Goal: Task Accomplishment & Management: Complete application form

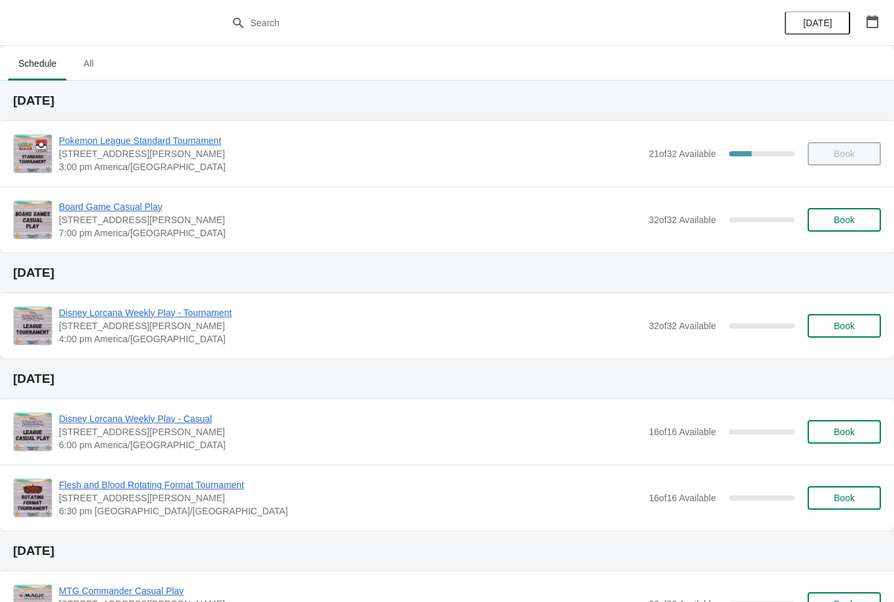
click at [849, 220] on span "Book" at bounding box center [843, 220] width 21 height 10
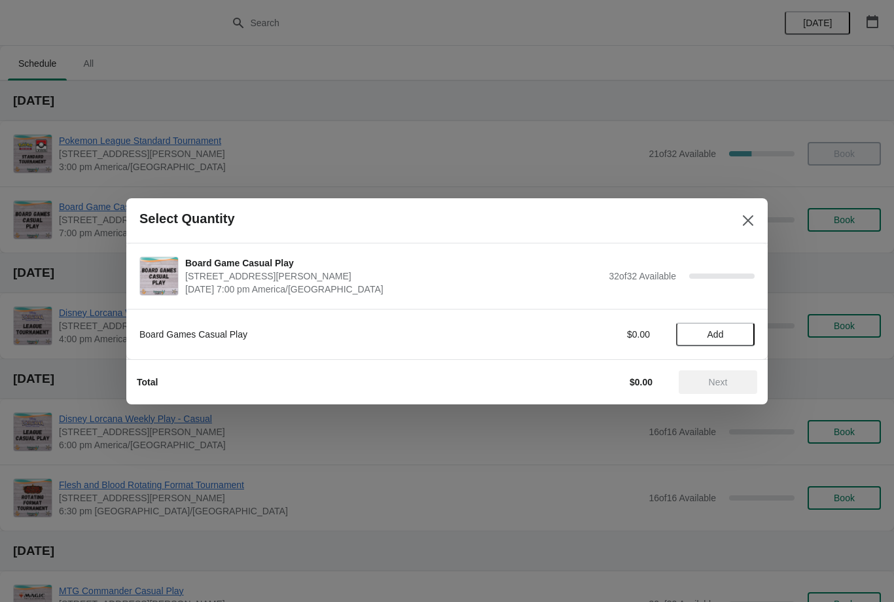
click at [709, 334] on span "Add" at bounding box center [715, 334] width 16 height 10
click at [744, 338] on icon at bounding box center [738, 334] width 14 height 14
click at [738, 393] on button "Next" at bounding box center [717, 382] width 79 height 24
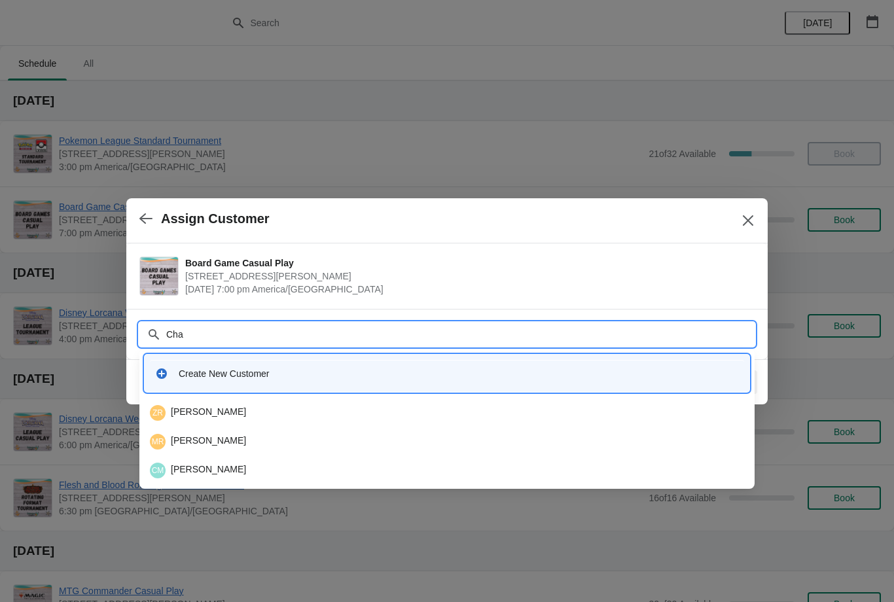
type input "Chan"
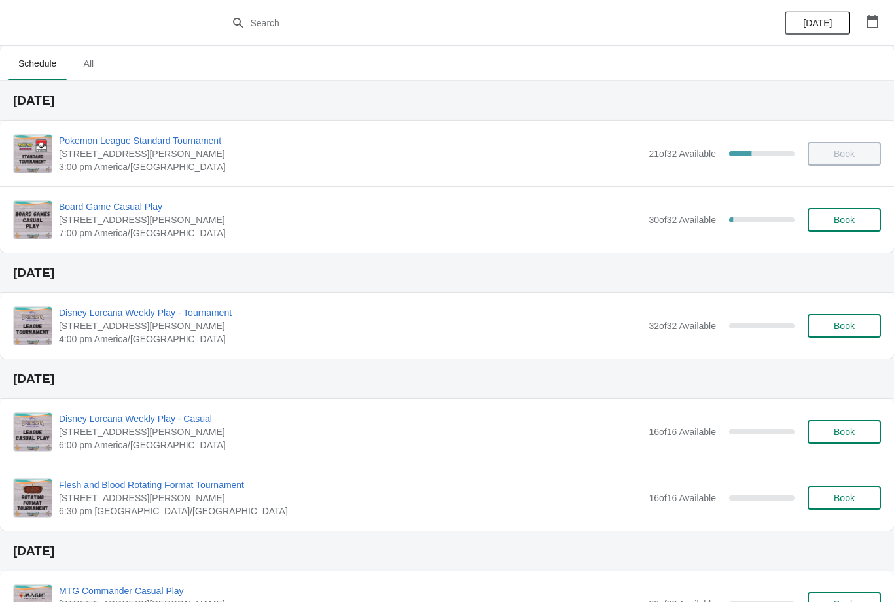
click at [845, 231] on button "Book" at bounding box center [843, 220] width 73 height 24
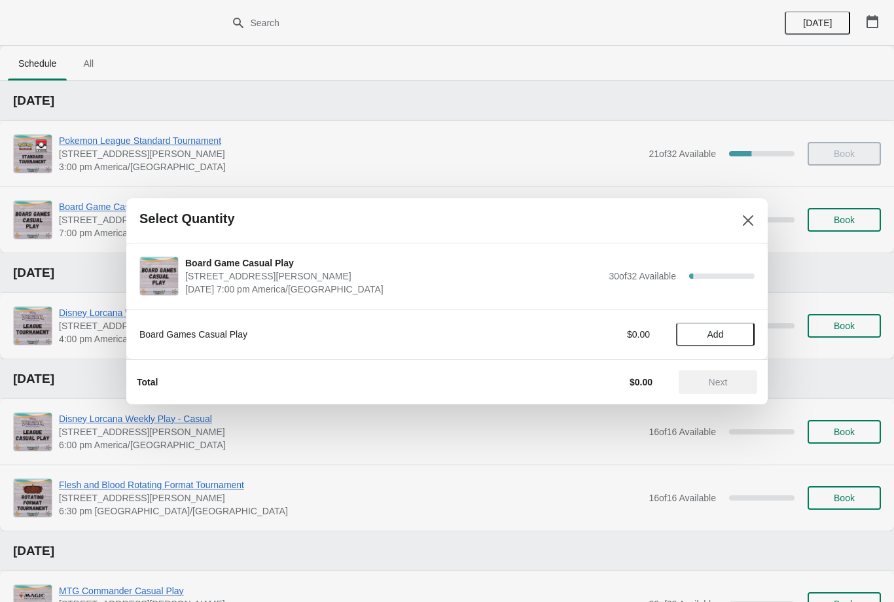
click at [734, 337] on span "Add" at bounding box center [715, 334] width 55 height 10
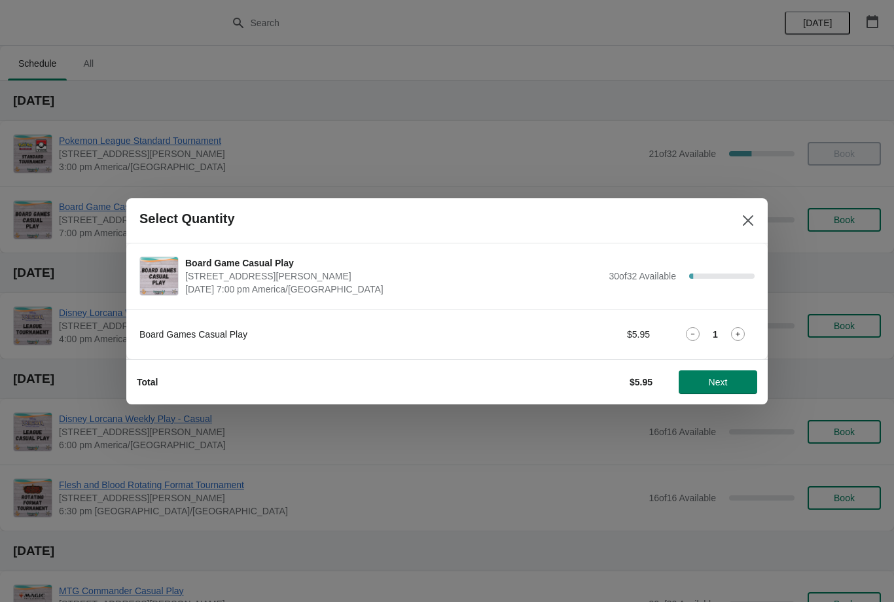
click at [738, 392] on button "Next" at bounding box center [717, 382] width 79 height 24
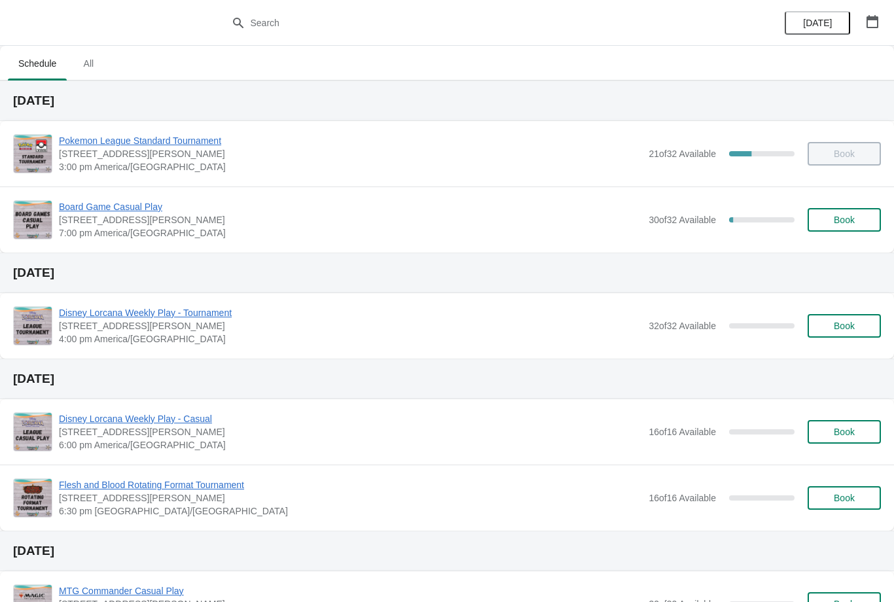
click at [854, 218] on span "Book" at bounding box center [843, 220] width 21 height 10
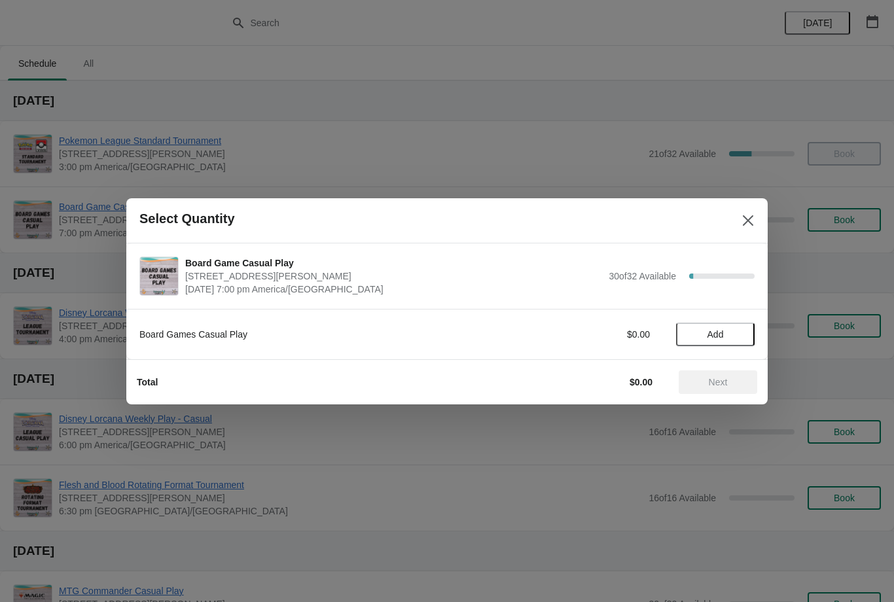
click at [725, 336] on span "Add" at bounding box center [715, 334] width 55 height 10
click at [712, 382] on span "Next" at bounding box center [718, 382] width 19 height 10
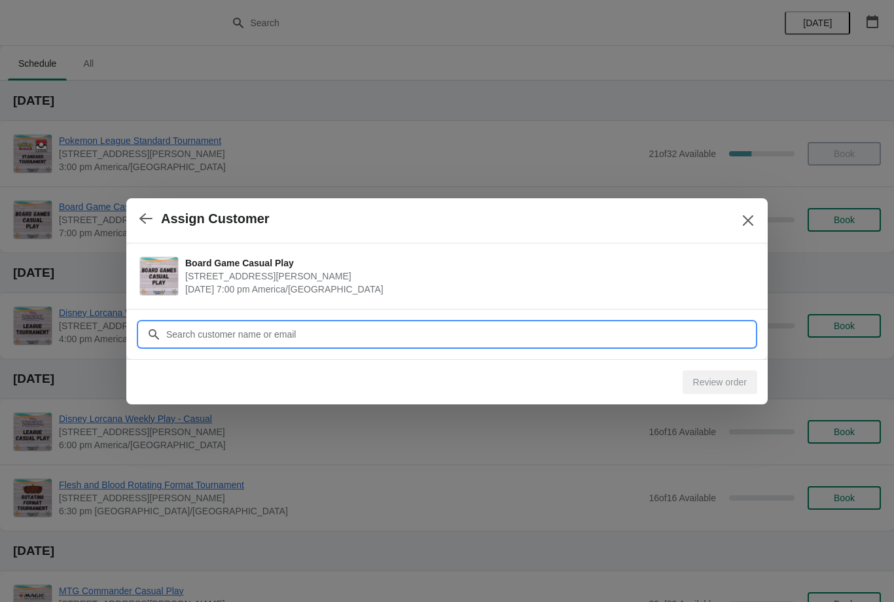
click at [677, 328] on input "Customer" at bounding box center [460, 335] width 589 height 24
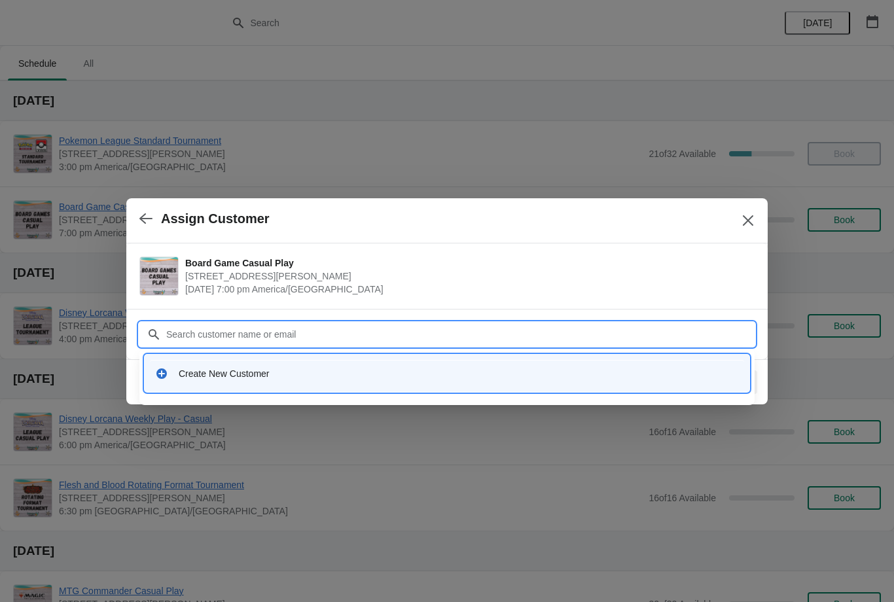
click at [386, 343] on input "Customer" at bounding box center [460, 335] width 589 height 24
type input "Noor"
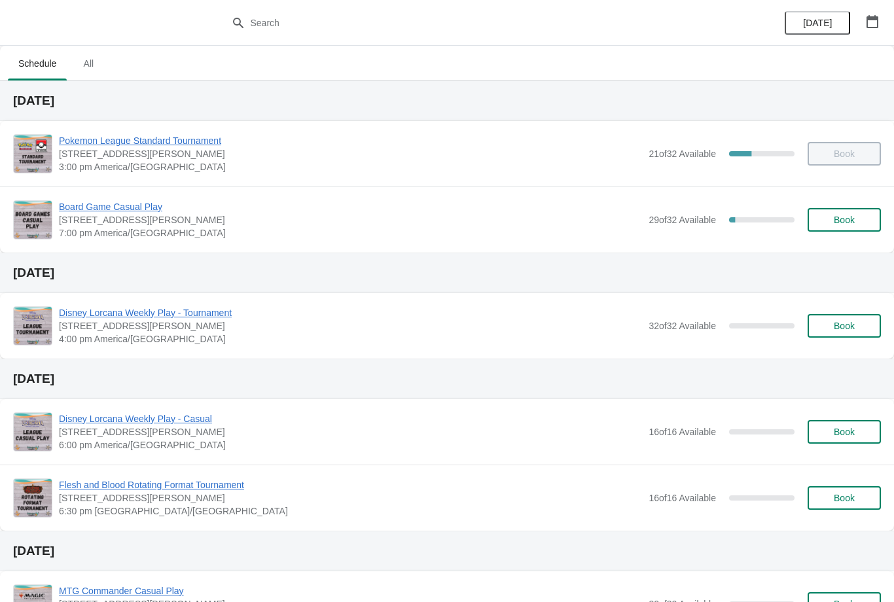
click at [852, 209] on button "Book" at bounding box center [843, 220] width 73 height 24
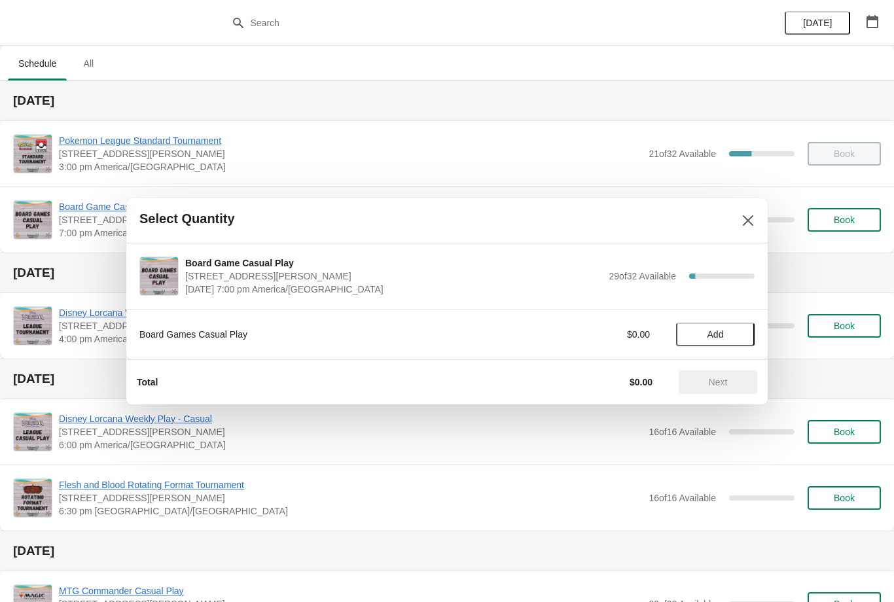
click at [721, 329] on span "Add" at bounding box center [715, 334] width 16 height 10
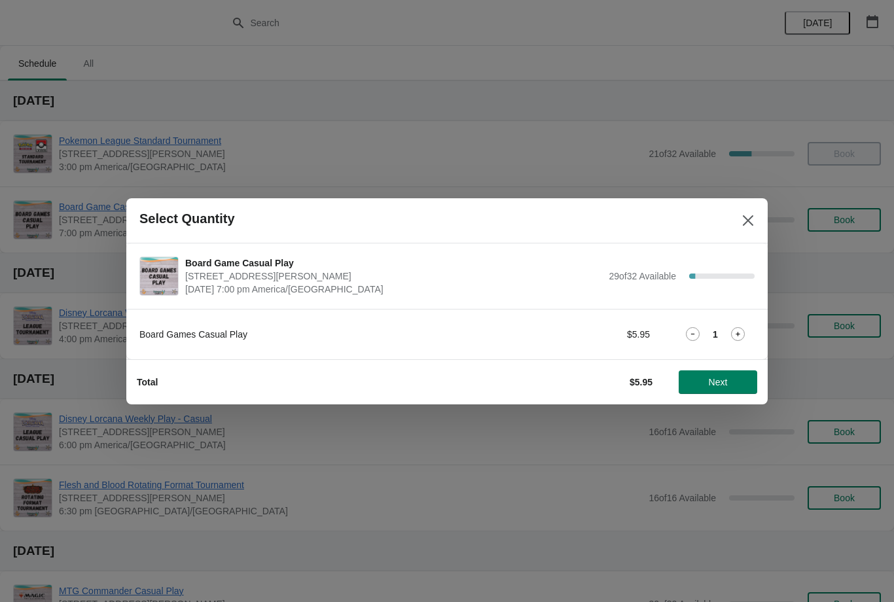
click at [719, 385] on span "Next" at bounding box center [718, 382] width 19 height 10
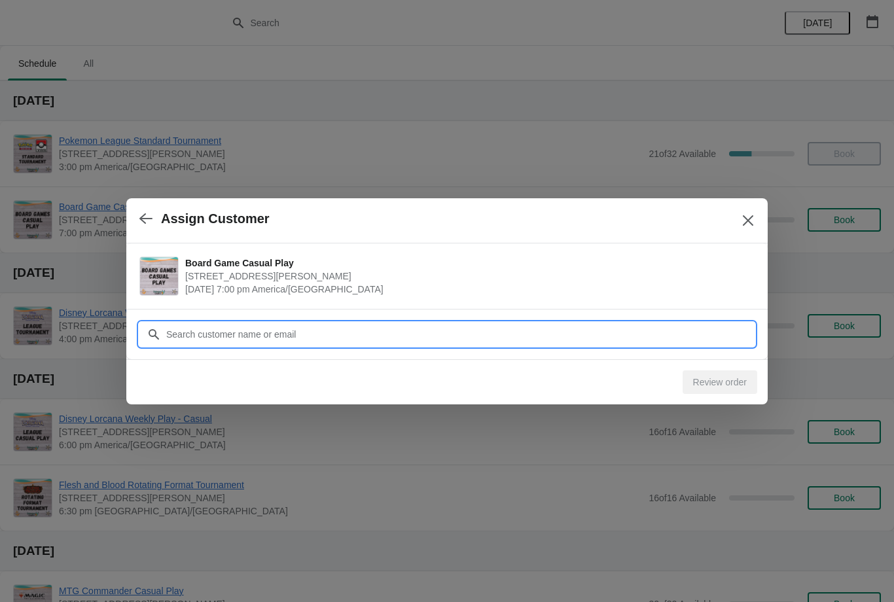
click at [673, 339] on input "Customer" at bounding box center [460, 335] width 589 height 24
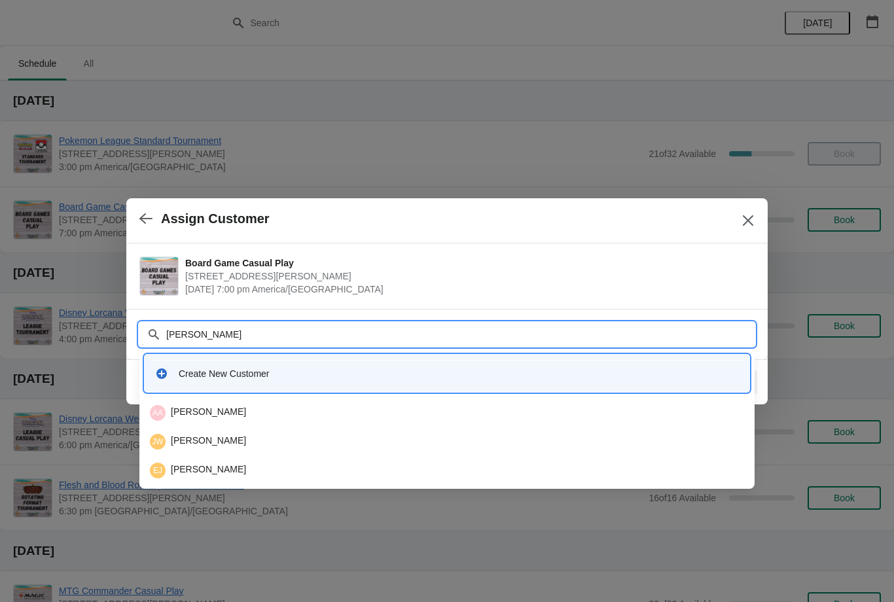
type input "Jac"
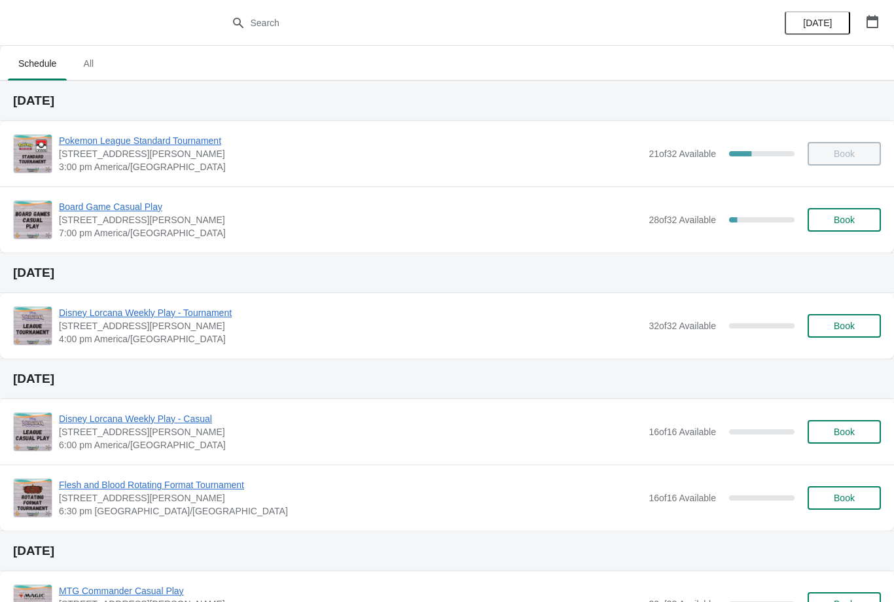
click at [847, 230] on button "Book" at bounding box center [843, 220] width 73 height 24
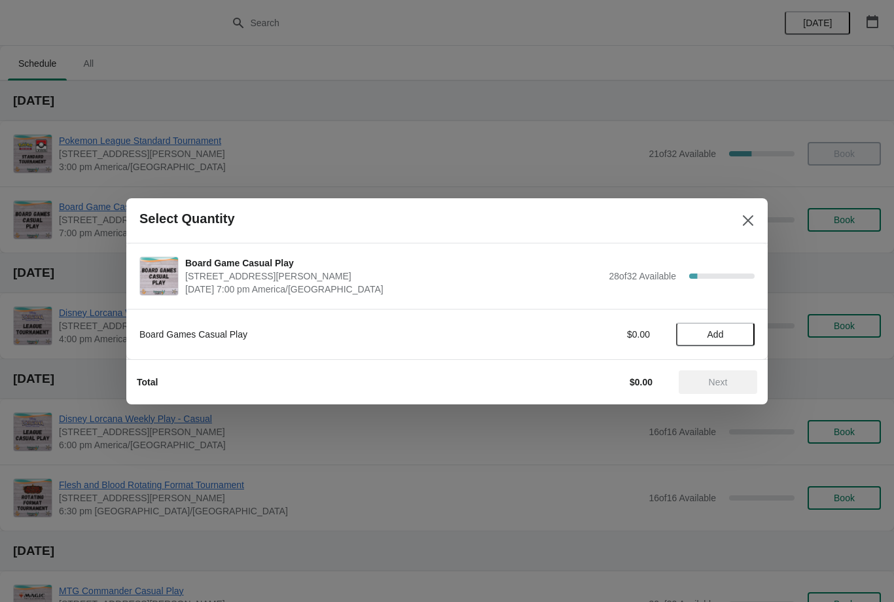
click at [739, 323] on button "Add" at bounding box center [715, 335] width 79 height 24
click at [724, 381] on span "Next" at bounding box center [718, 382] width 19 height 10
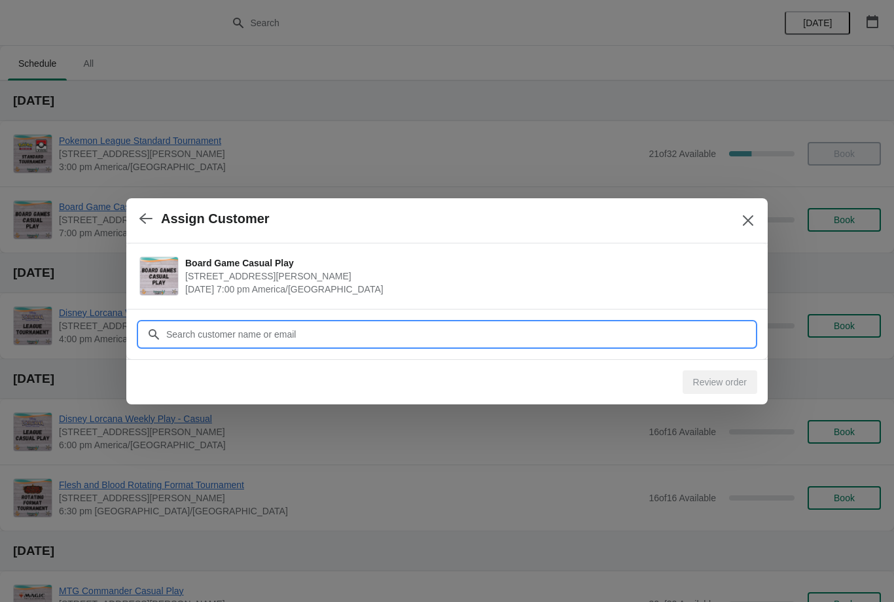
click at [697, 337] on input "Customer" at bounding box center [460, 335] width 589 height 24
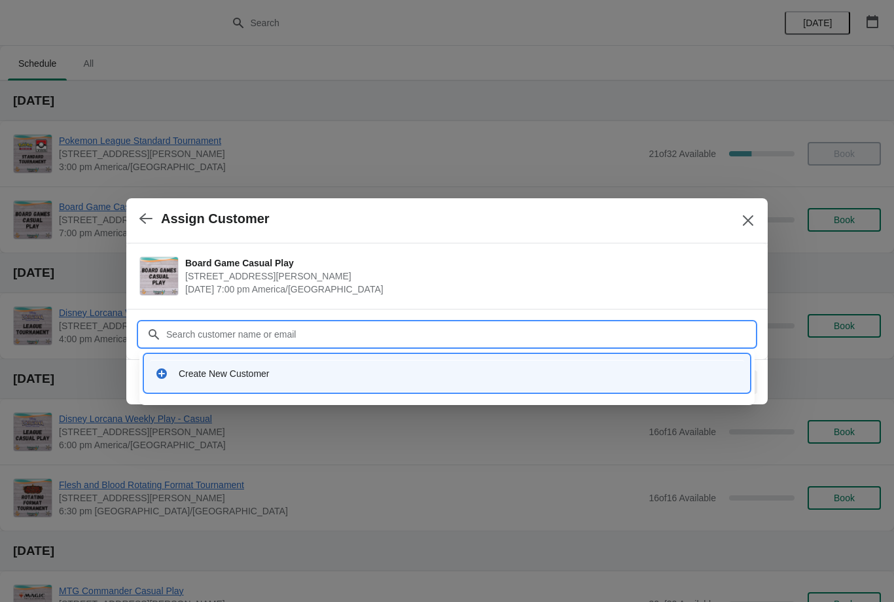
click at [591, 309] on div "Customer" at bounding box center [446, 327] width 615 height 37
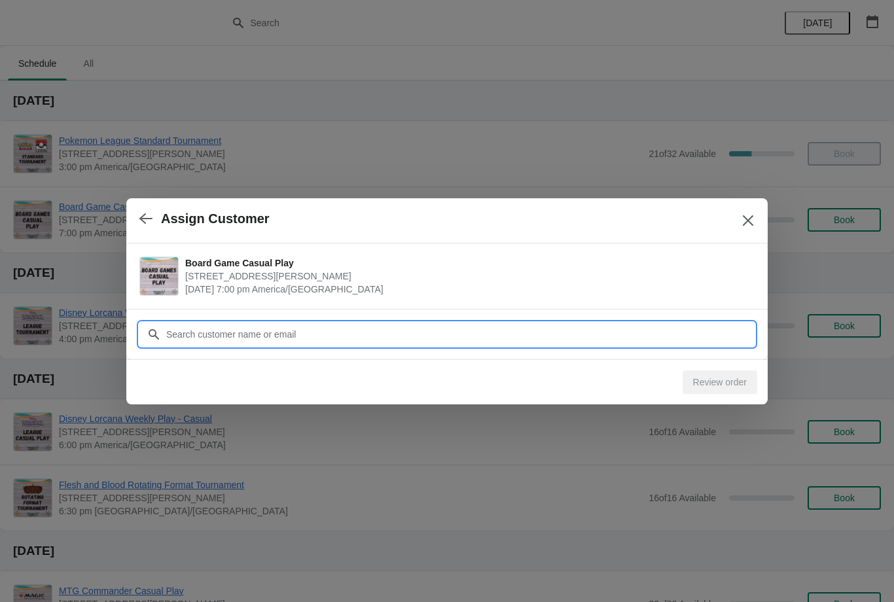
click at [608, 335] on input "Customer" at bounding box center [460, 335] width 589 height 24
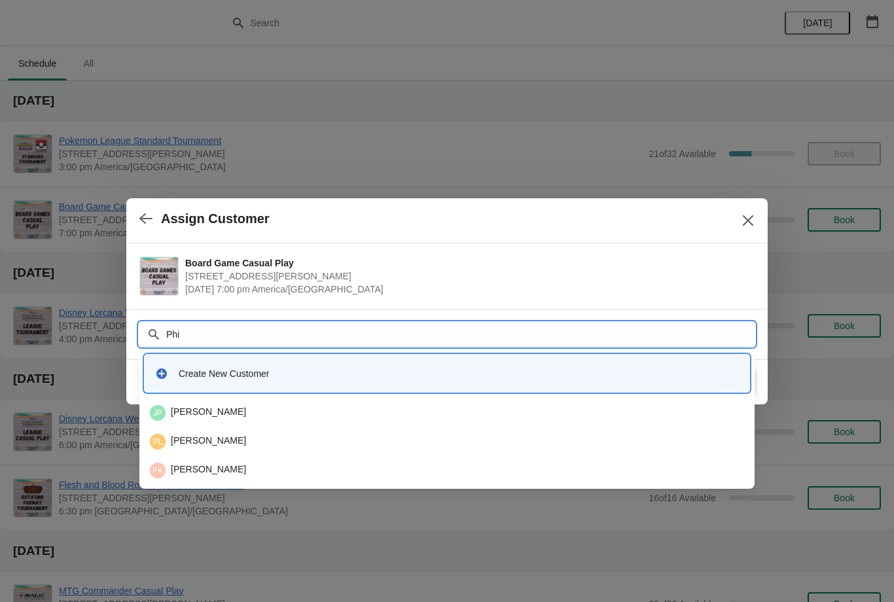
type input "Phil"
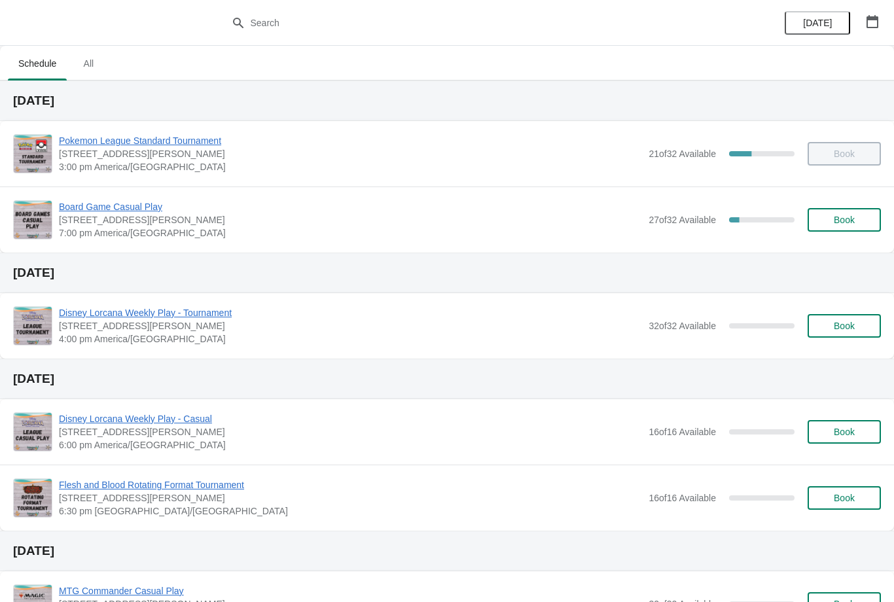
click at [841, 222] on span "Book" at bounding box center [843, 220] width 21 height 10
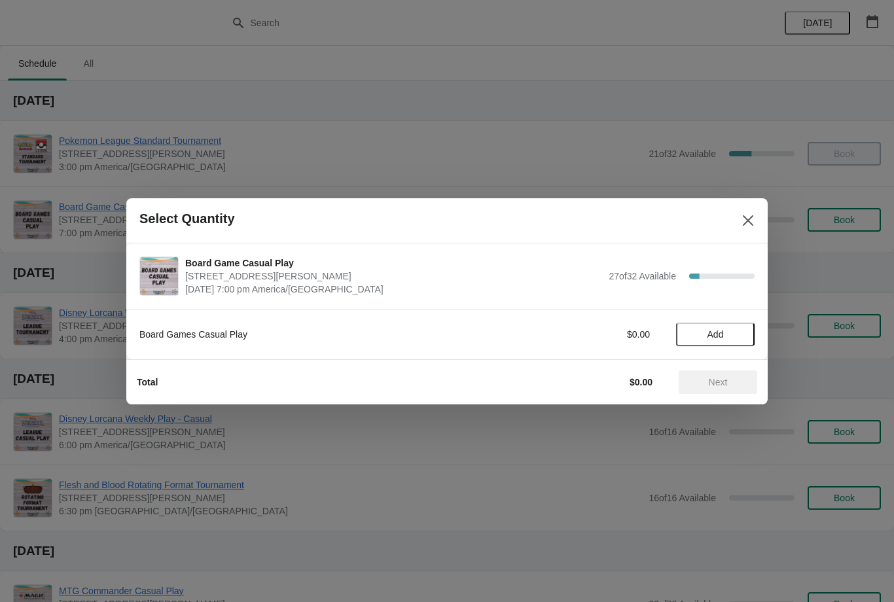
click at [717, 323] on button "Add" at bounding box center [715, 335] width 79 height 24
click at [713, 383] on span "Next" at bounding box center [718, 382] width 19 height 10
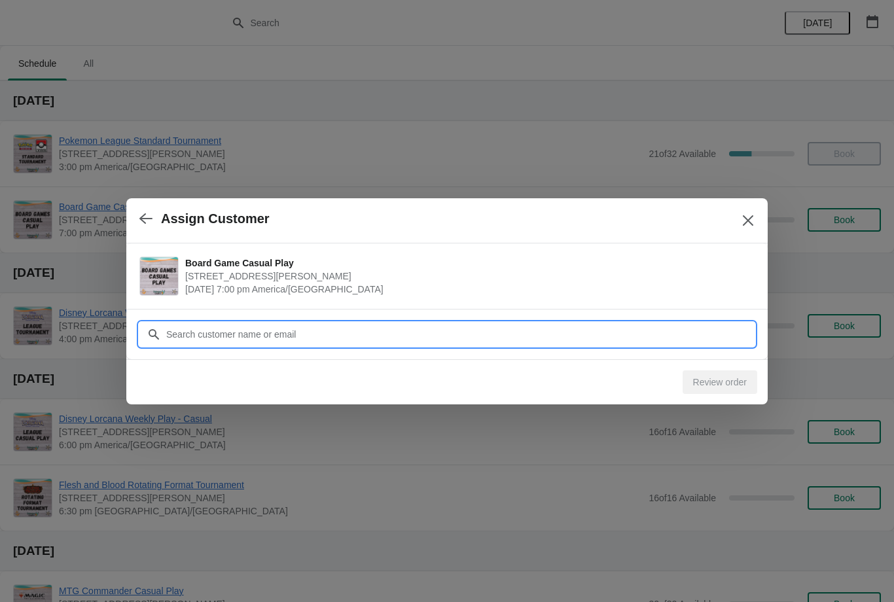
click at [688, 337] on input "Customer" at bounding box center [460, 335] width 589 height 24
